Goal: Task Accomplishment & Management: Manage account settings

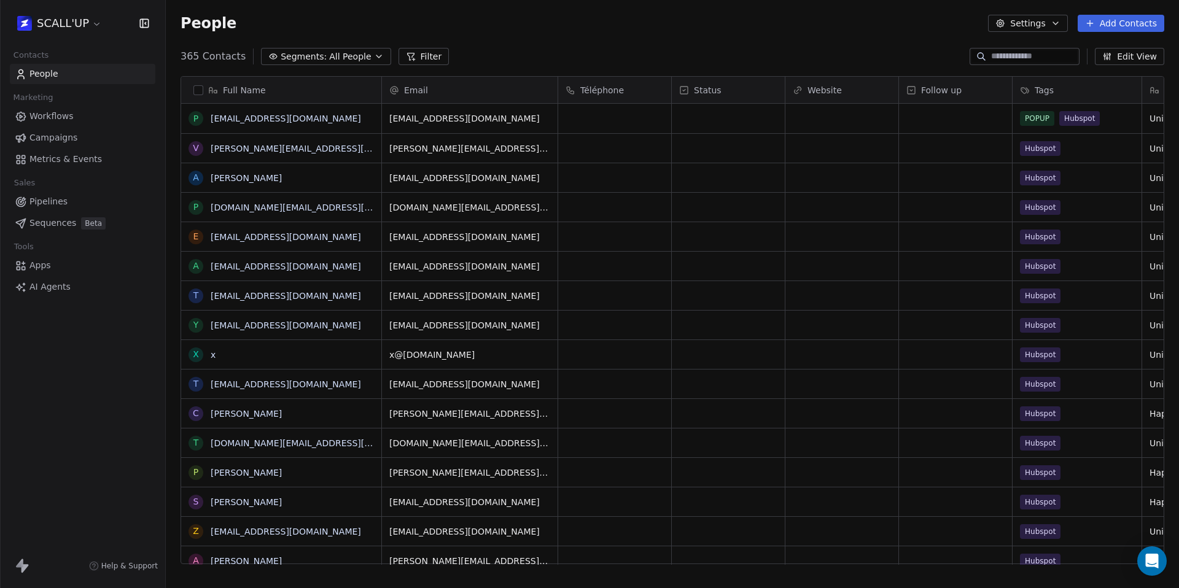
scroll to position [508, 1004]
click at [77, 21] on html "SCALL'UP Contacts People Marketing Workflows Campaigns Metrics & Events Sales P…" at bounding box center [589, 294] width 1179 height 588
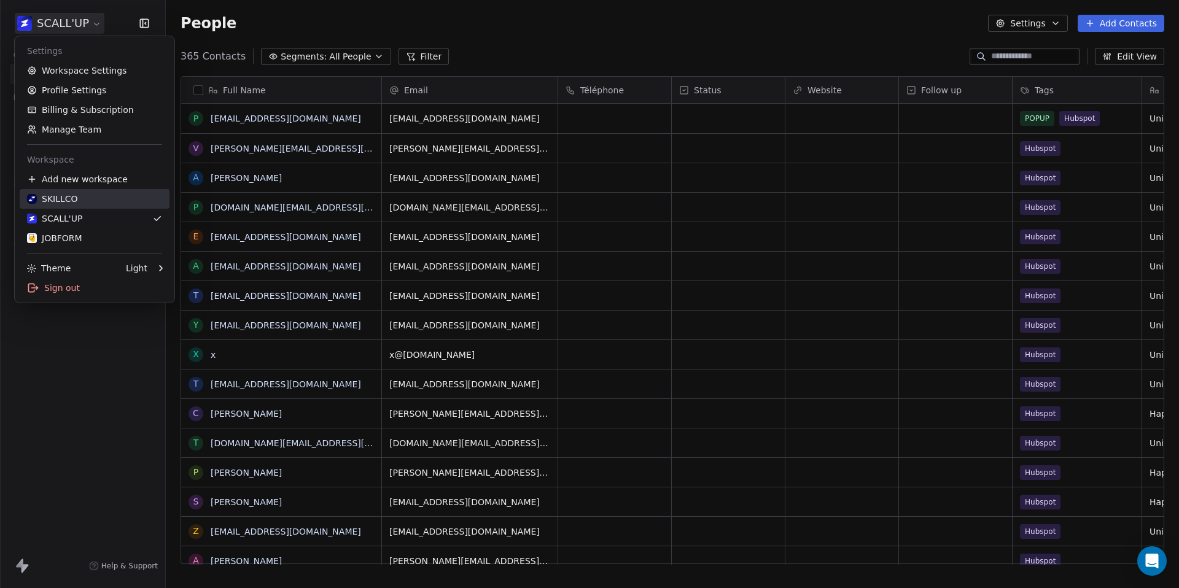
click at [88, 199] on div "SKILLCO" at bounding box center [94, 199] width 135 height 12
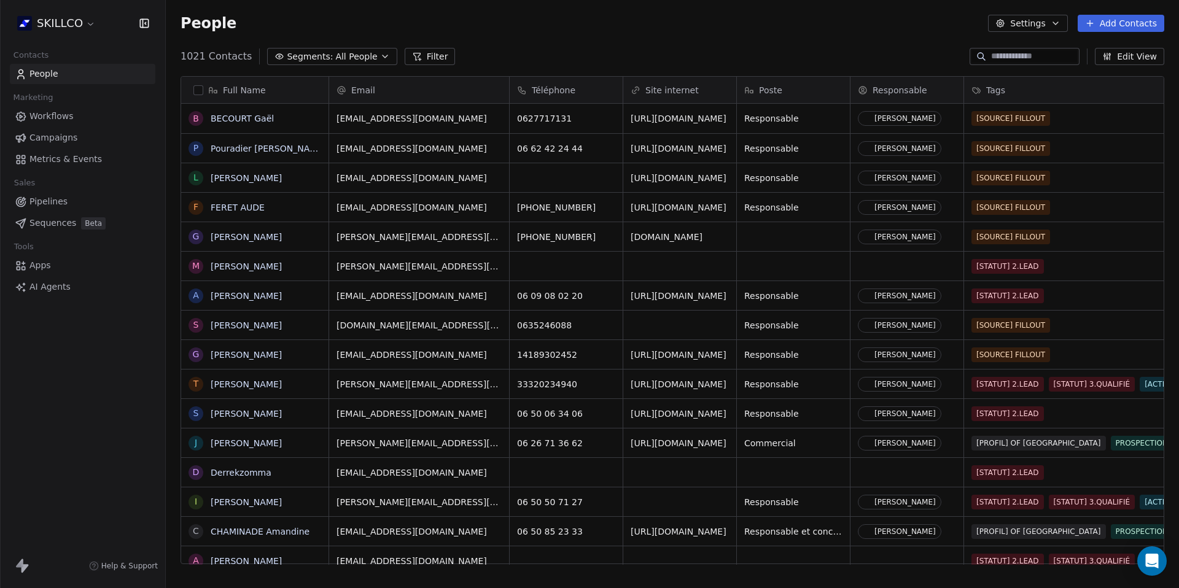
scroll to position [508, 1004]
click at [33, 271] on span "Apps" at bounding box center [39, 265] width 21 height 13
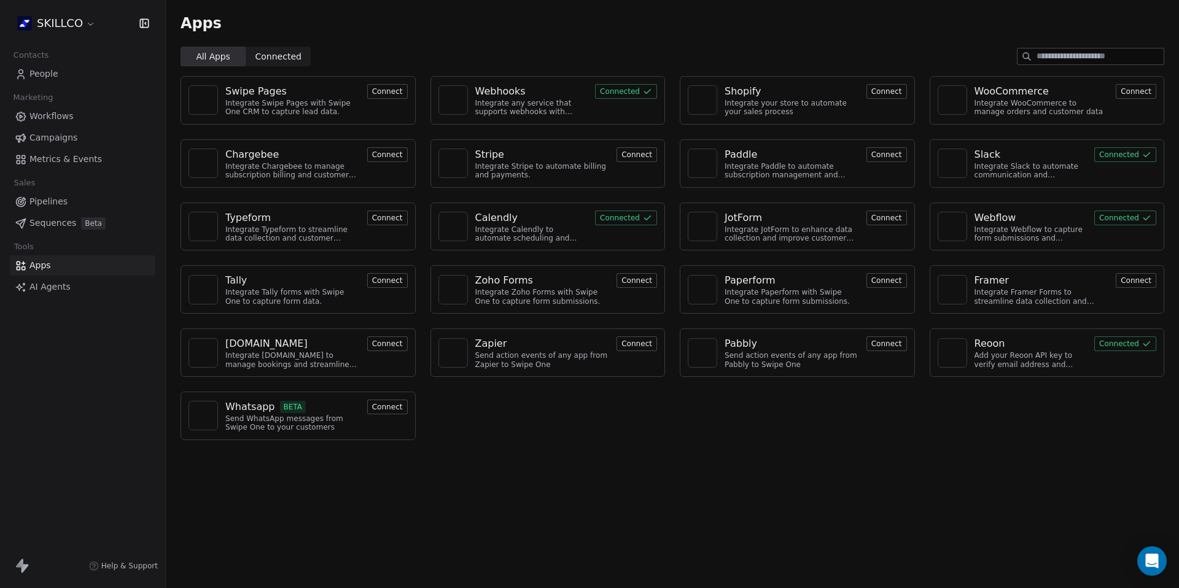
click at [50, 20] on html "SKILLCO Contacts People Marketing Workflows Campaigns Metrics & Events Sales Pi…" at bounding box center [589, 294] width 1179 height 588
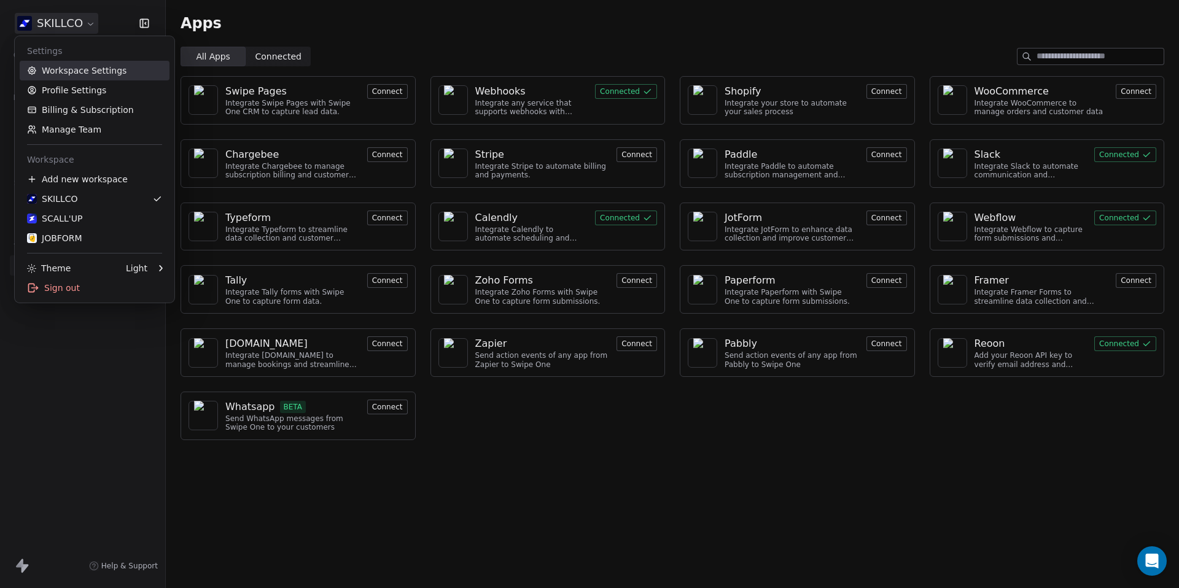
click at [71, 85] on link "Profile Settings" at bounding box center [95, 90] width 150 height 20
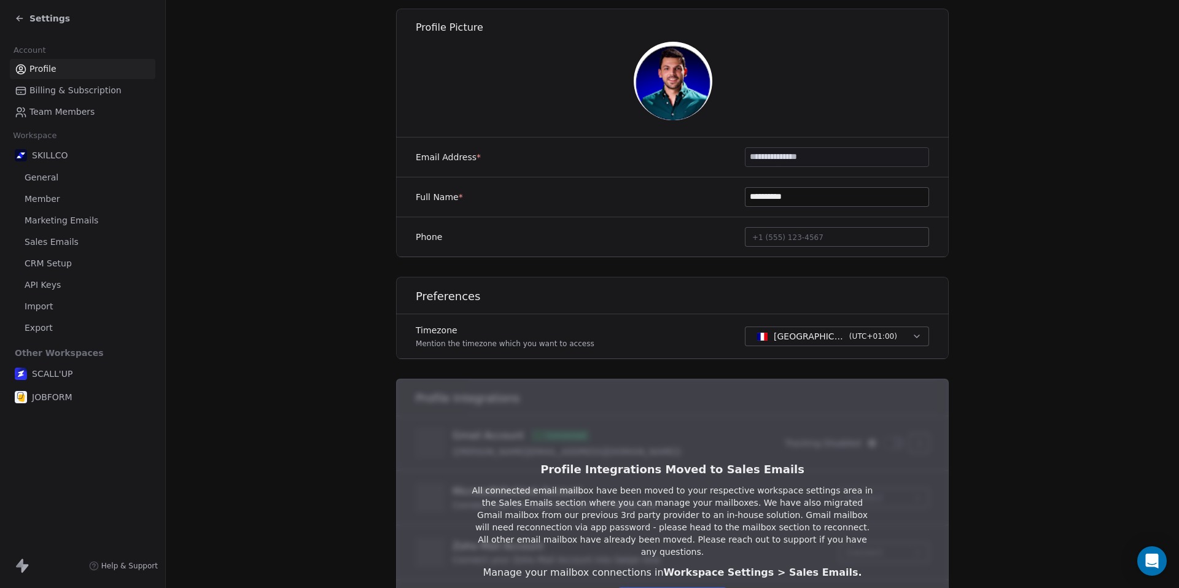
scroll to position [246, 0]
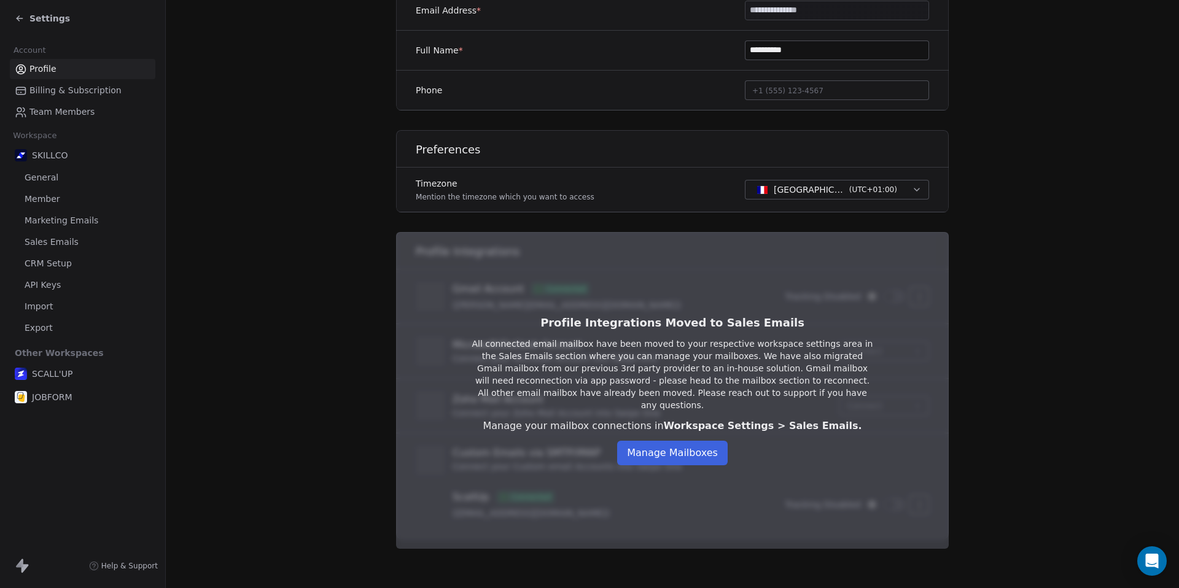
click at [42, 285] on span "API Keys" at bounding box center [43, 285] width 36 height 13
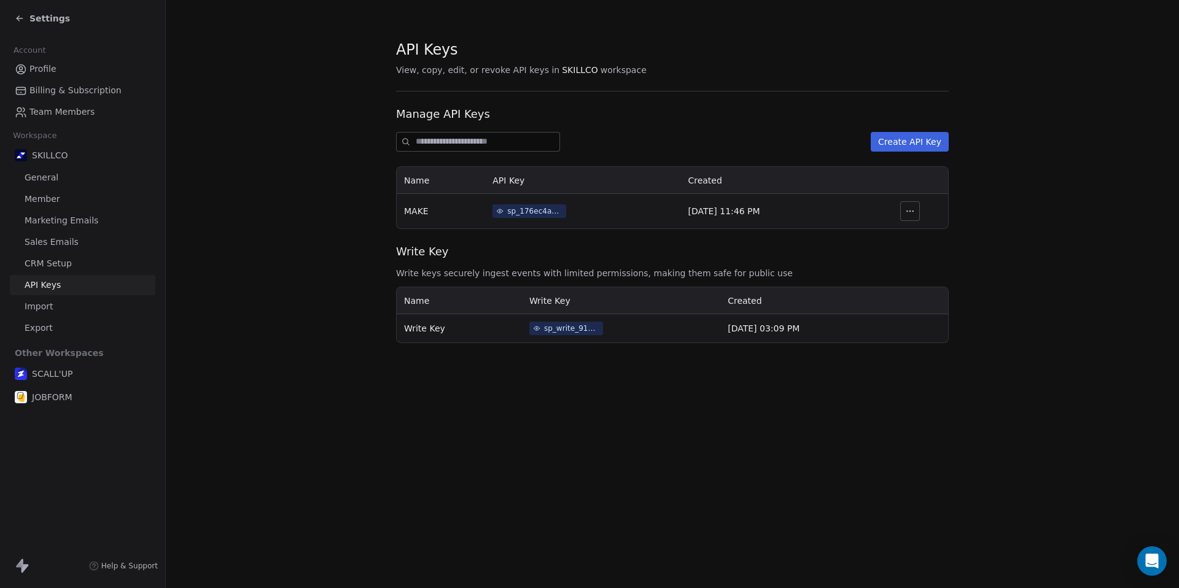
click at [908, 143] on button "Create API Key" at bounding box center [909, 142] width 78 height 20
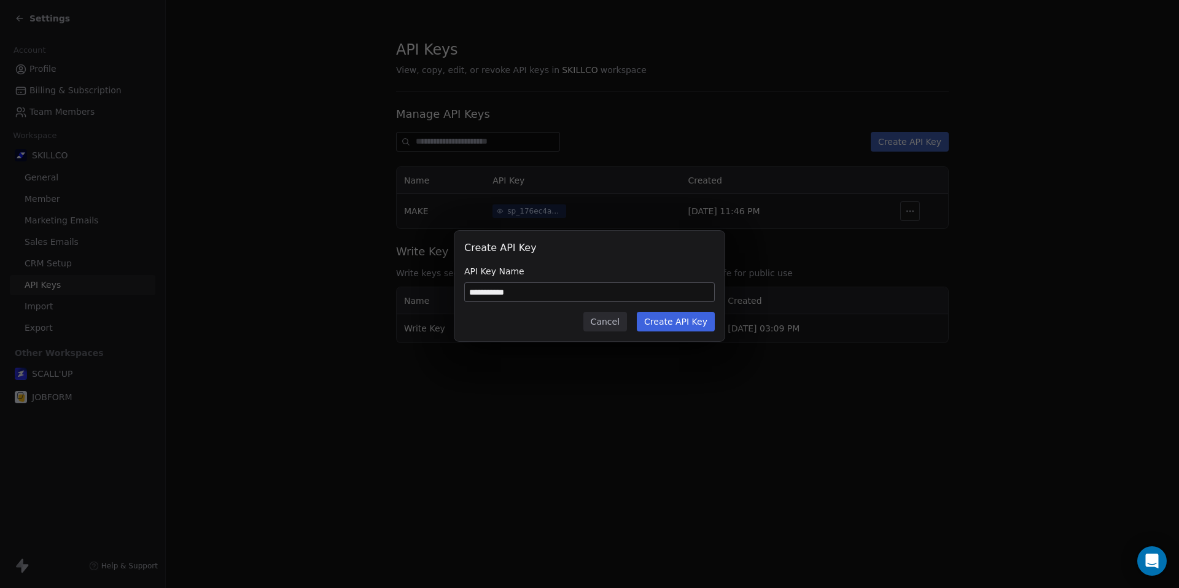
type input "**********"
click at [678, 320] on button "Create API Key" at bounding box center [676, 322] width 78 height 20
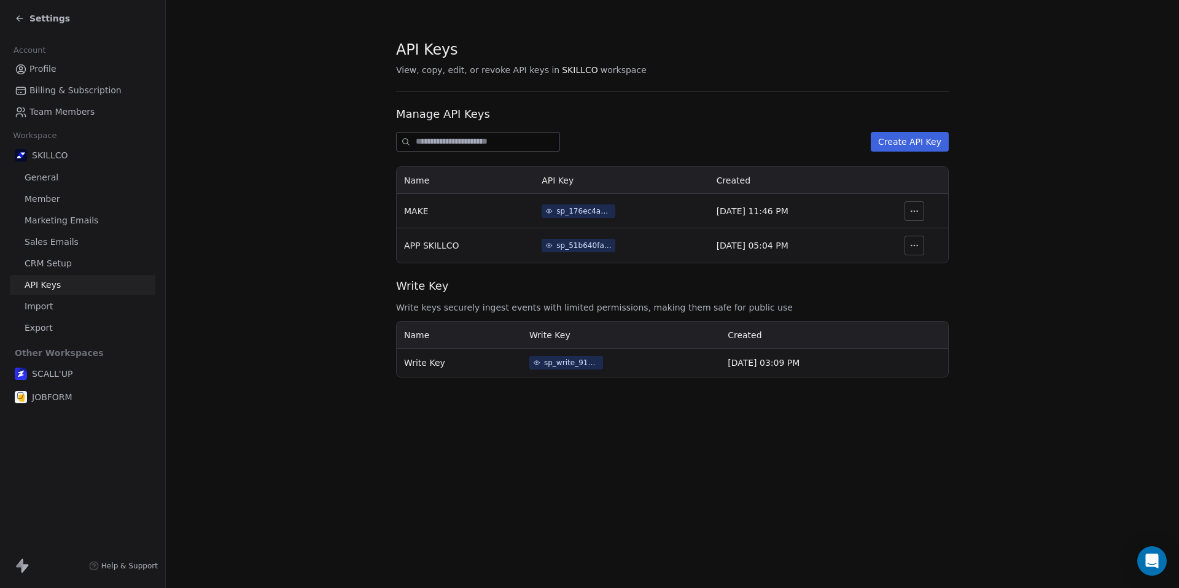
click at [561, 366] on div "sp_write_9194072360044ba0a1728f80961c9069" at bounding box center [571, 362] width 55 height 11
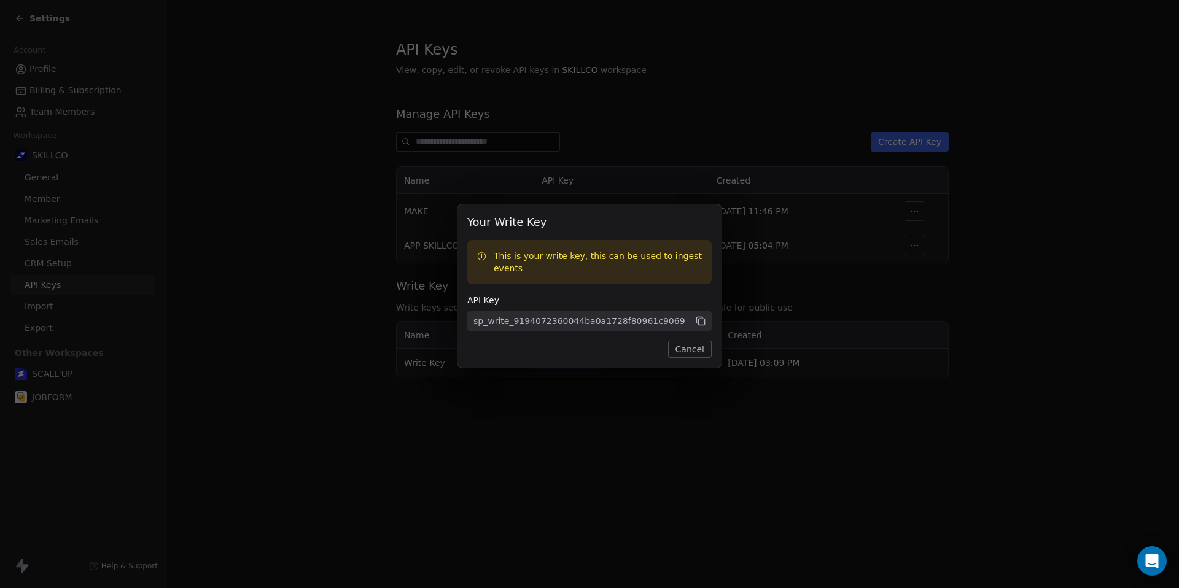
click at [696, 325] on icon at bounding box center [700, 321] width 11 height 11
click at [798, 279] on div "Your Write Key This is your write key, this can be used to ingest events API Ke…" at bounding box center [589, 294] width 1179 height 218
